Goal: Transaction & Acquisition: Purchase product/service

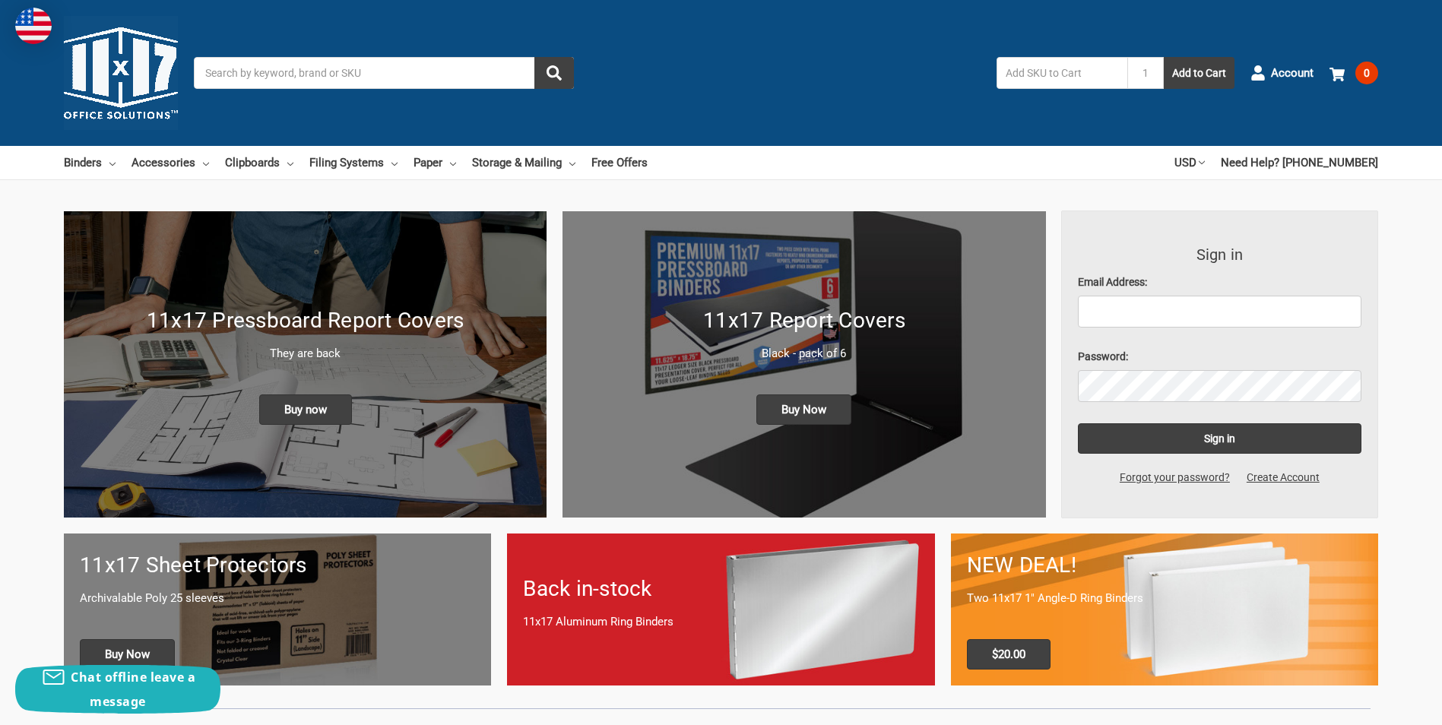
click at [230, 72] on input "Search" at bounding box center [384, 73] width 380 height 32
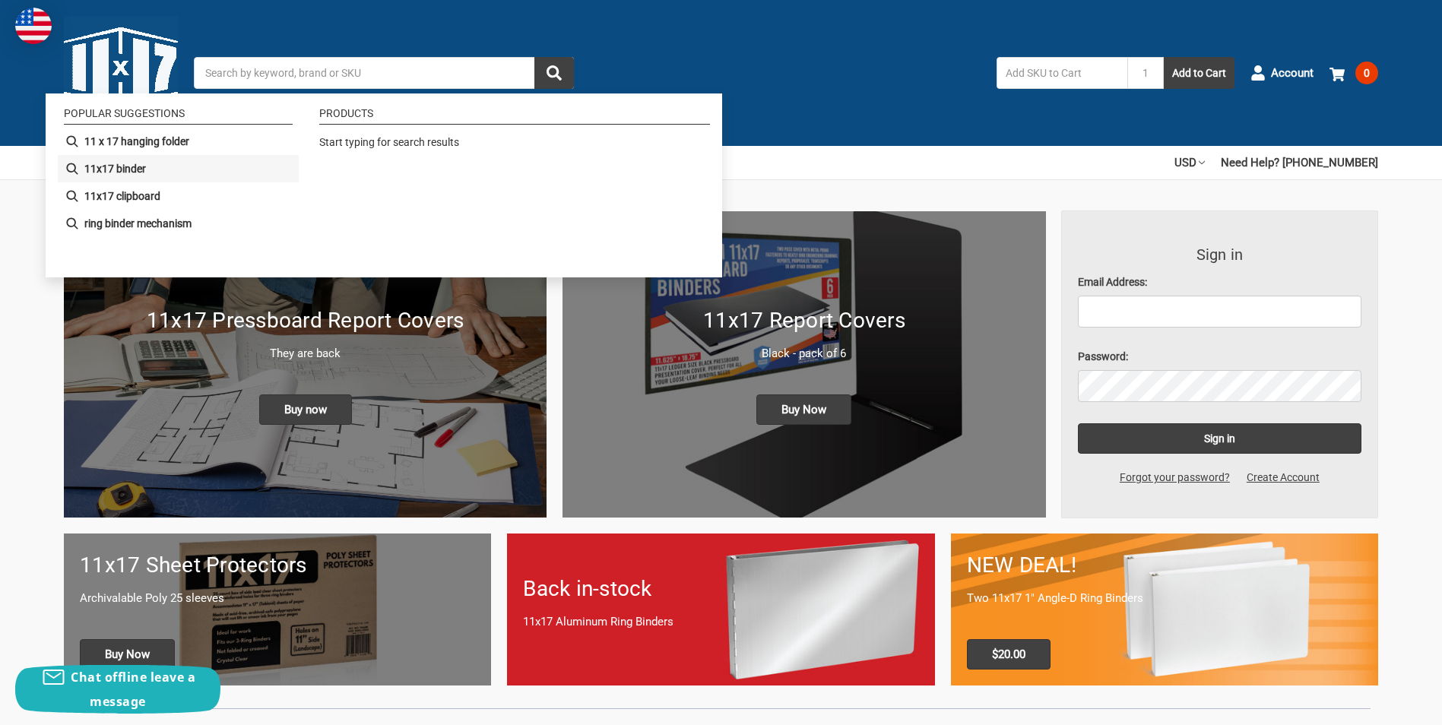
click at [125, 165] on b "11x17 binder" at bounding box center [115, 169] width 62 height 16
type input "11x17 binder"
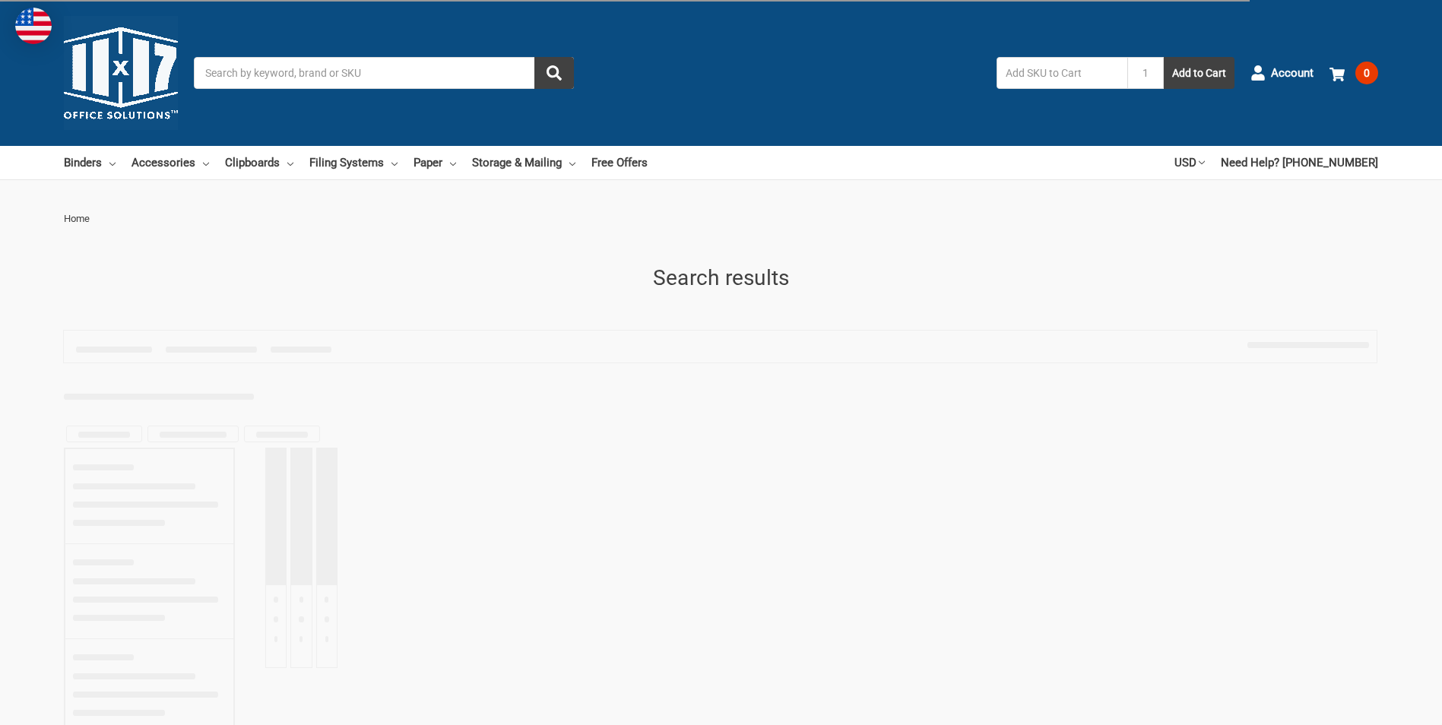
type input "11x17 binder"
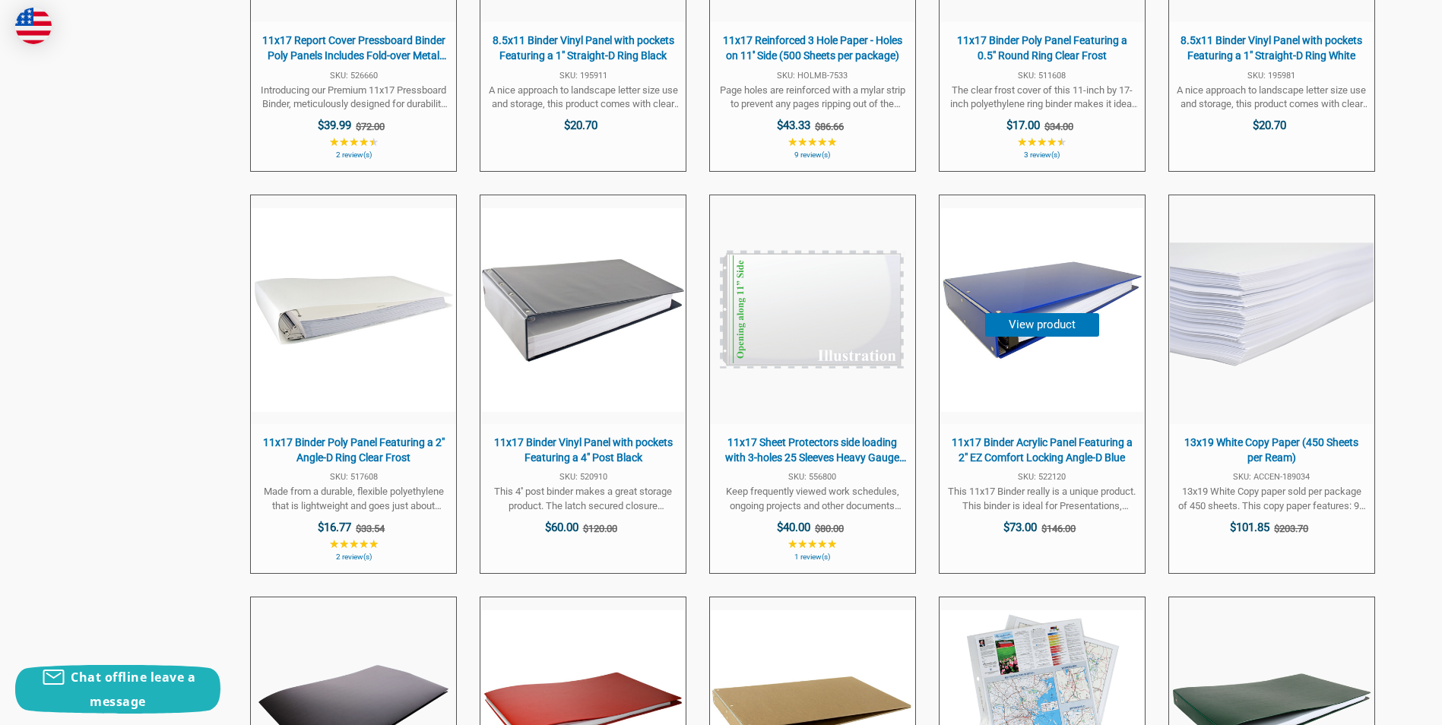
scroll to position [3116, 0]
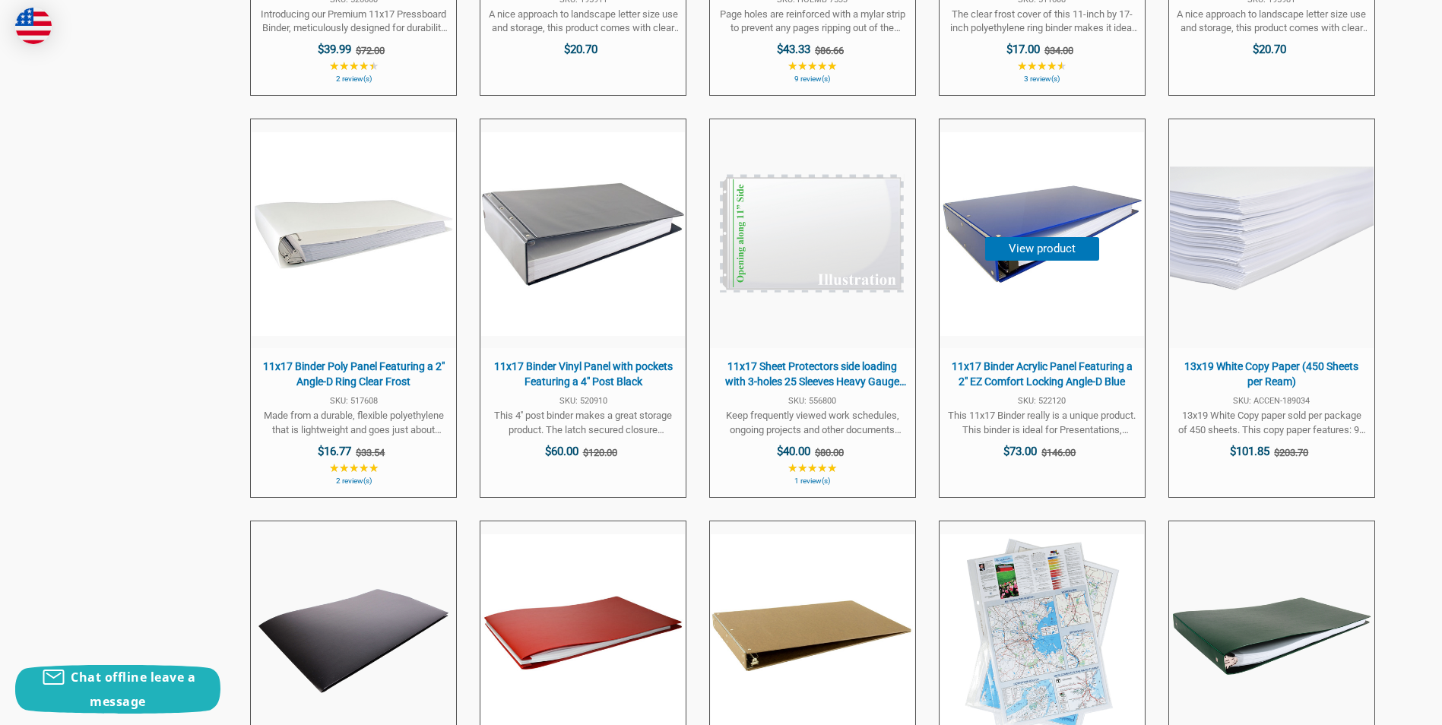
click at [1030, 249] on button "View product" at bounding box center [1042, 249] width 114 height 24
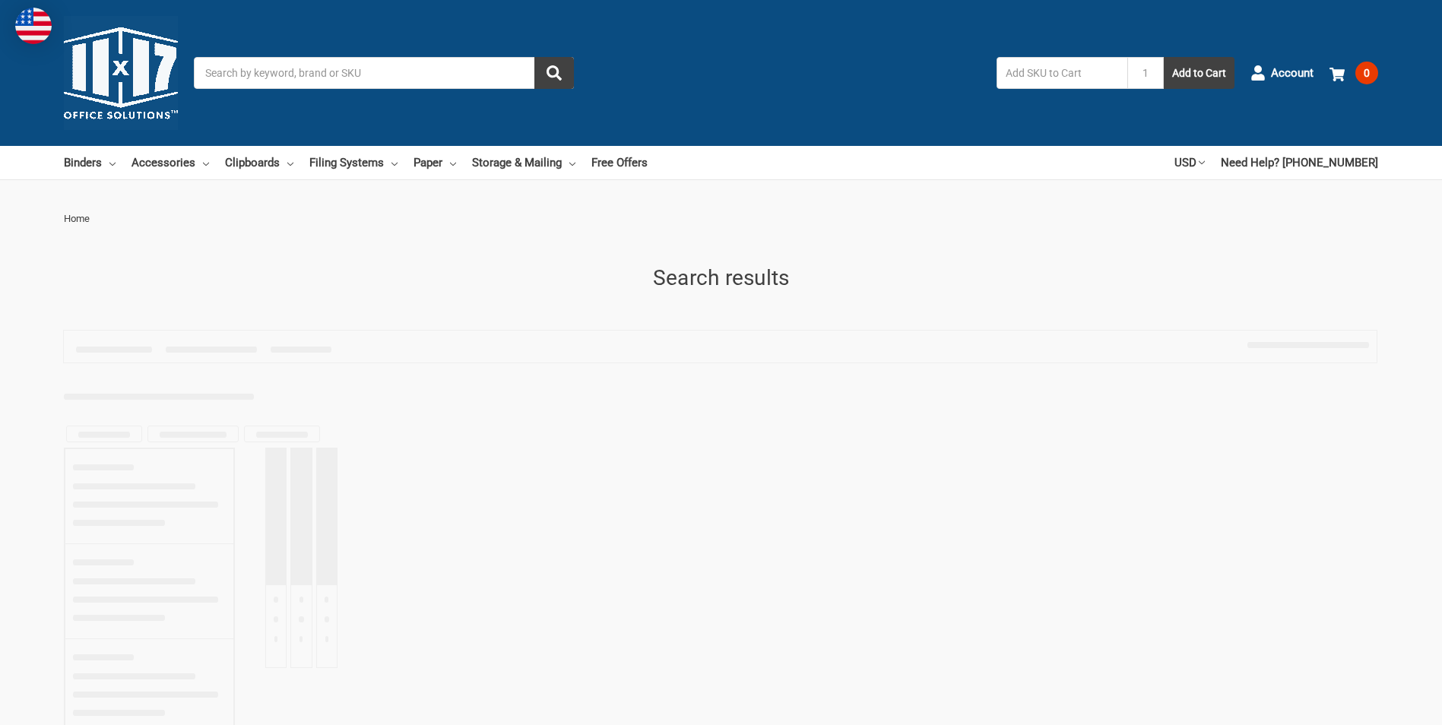
type input "11x17 binder"
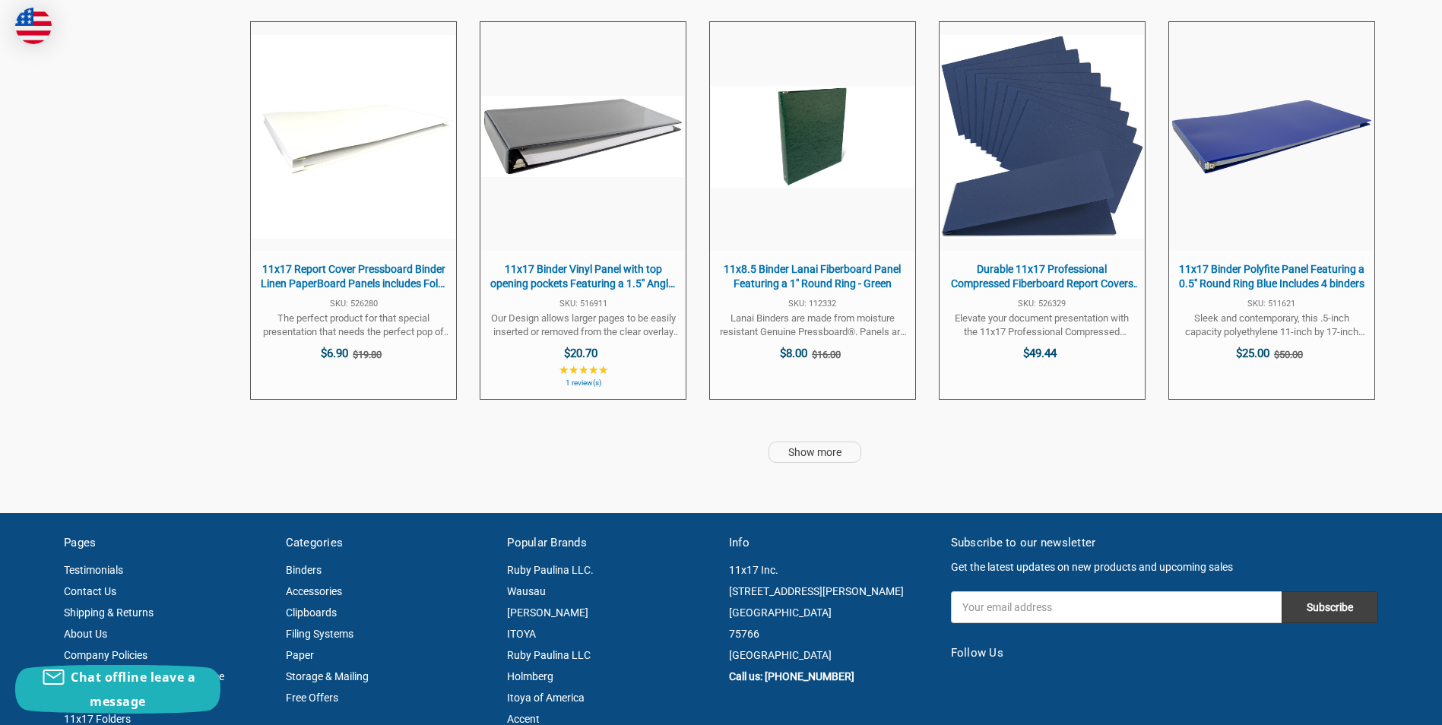
scroll to position [4028, 0]
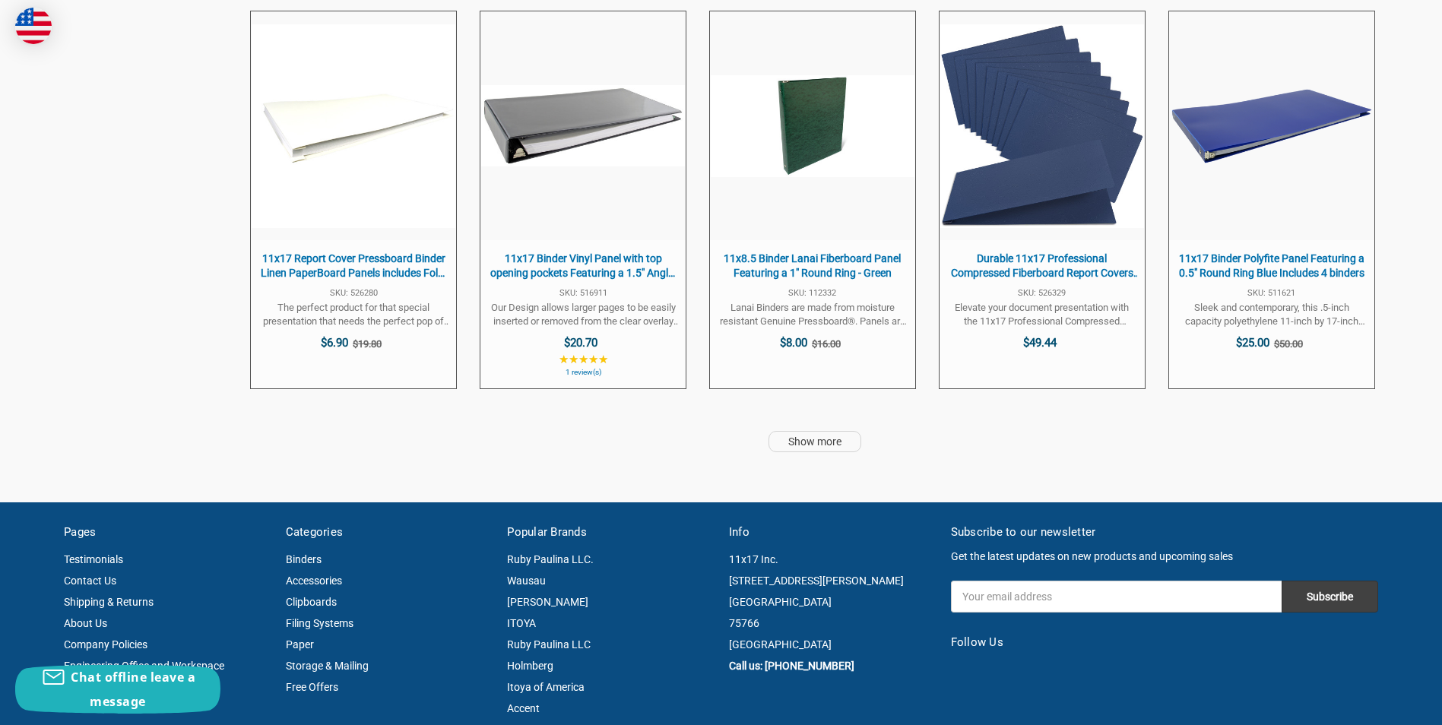
click at [804, 444] on link "Show more" at bounding box center [814, 441] width 93 height 21
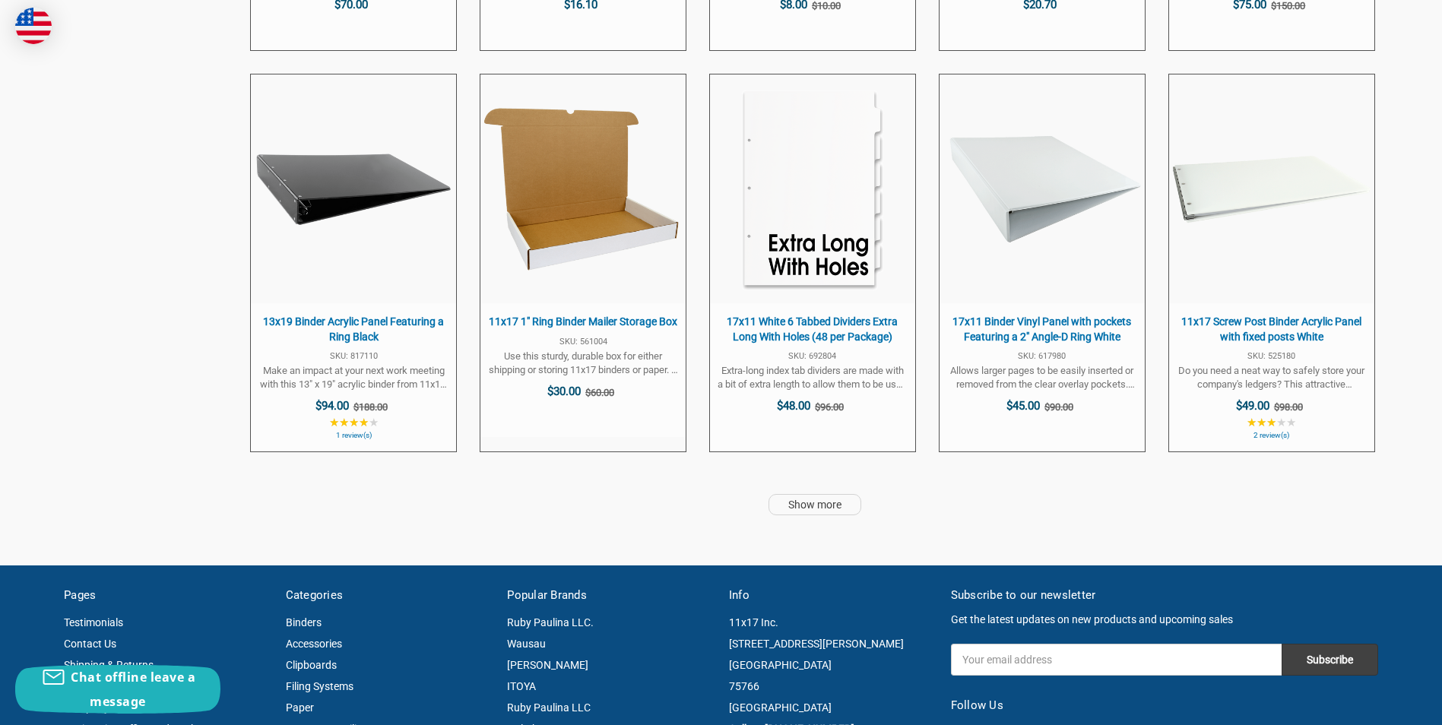
scroll to position [7980, 0]
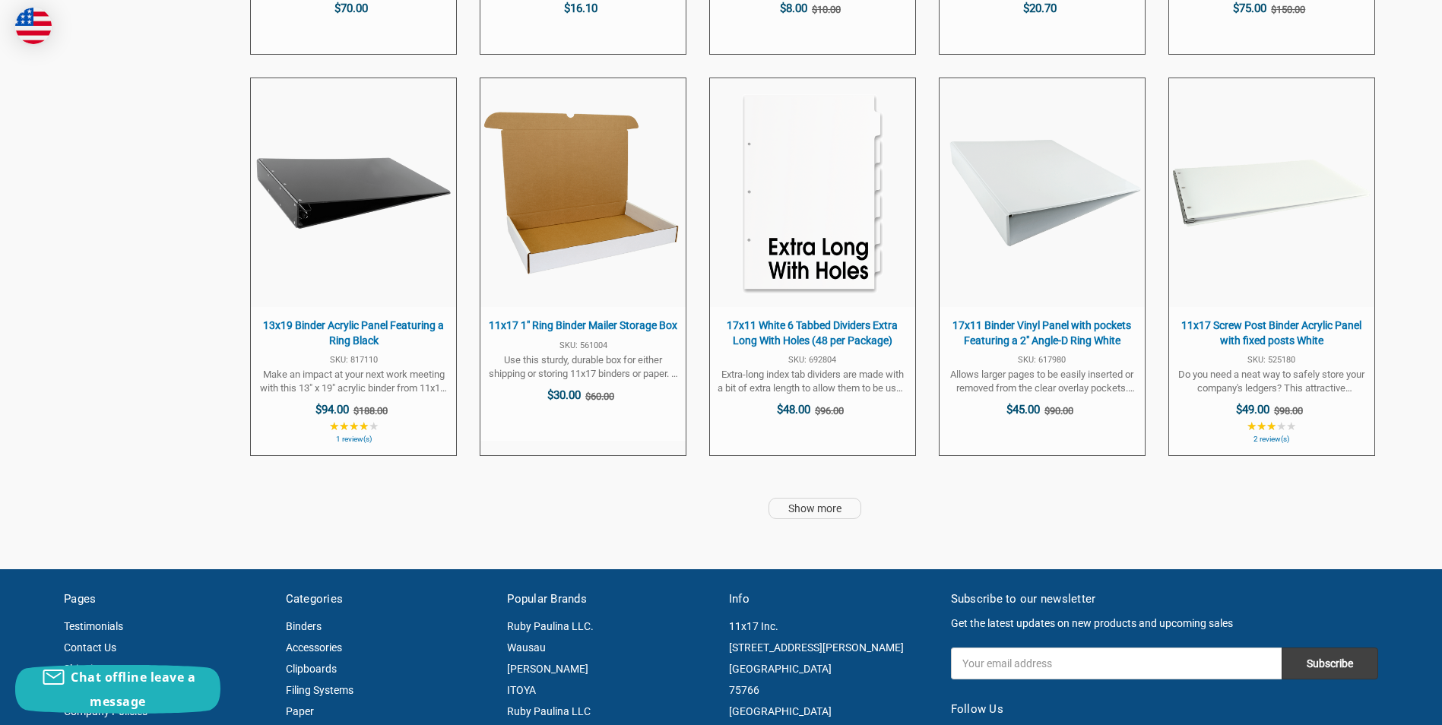
click at [806, 507] on link "Show more" at bounding box center [814, 508] width 93 height 21
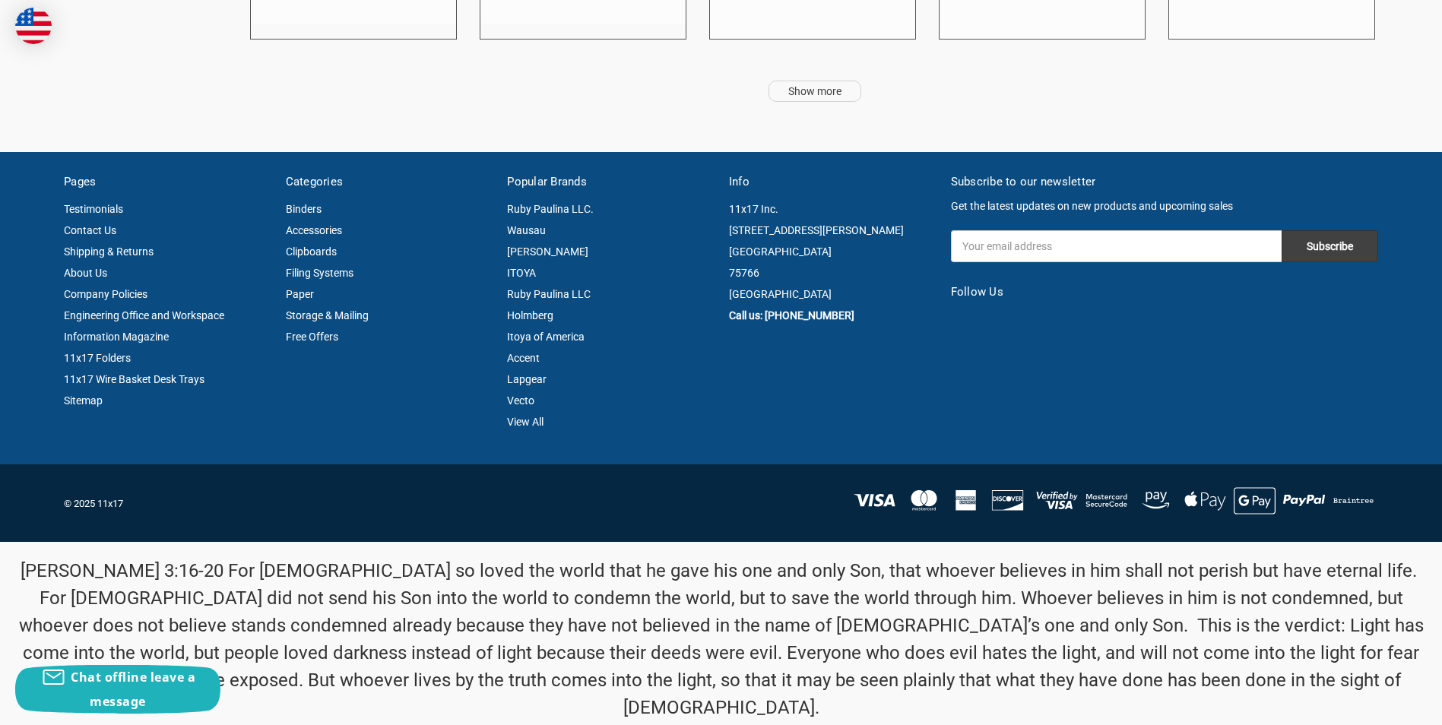
scroll to position [12416, 0]
